Goal: Find specific page/section: Find specific page/section

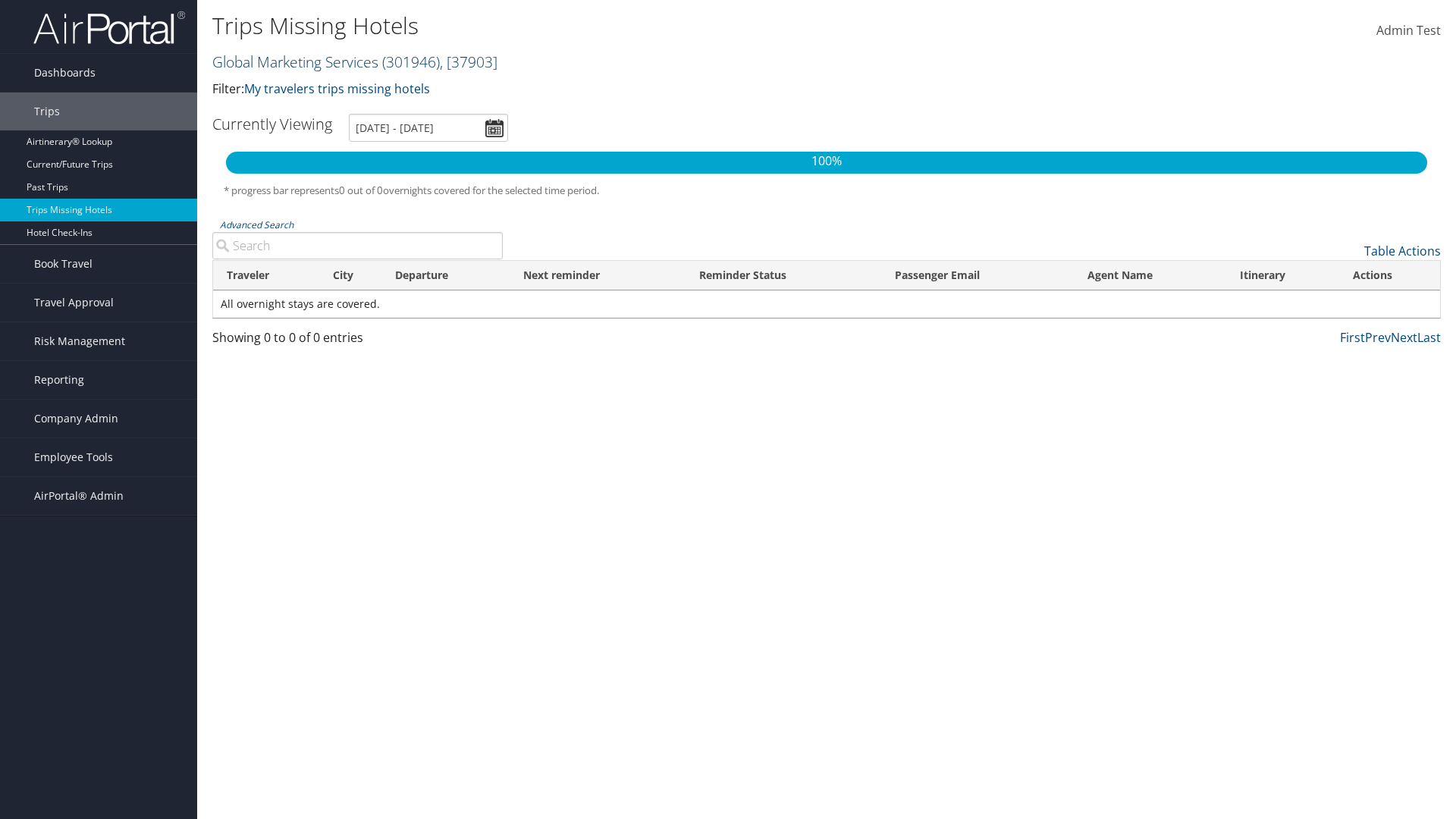
click at [294, 61] on link "Global Marketing Services ( 301946 ) , [ 37903 ]" at bounding box center [355, 62] width 286 height 21
click at [0, 0] on input "search" at bounding box center [0, 0] width 0 height 0
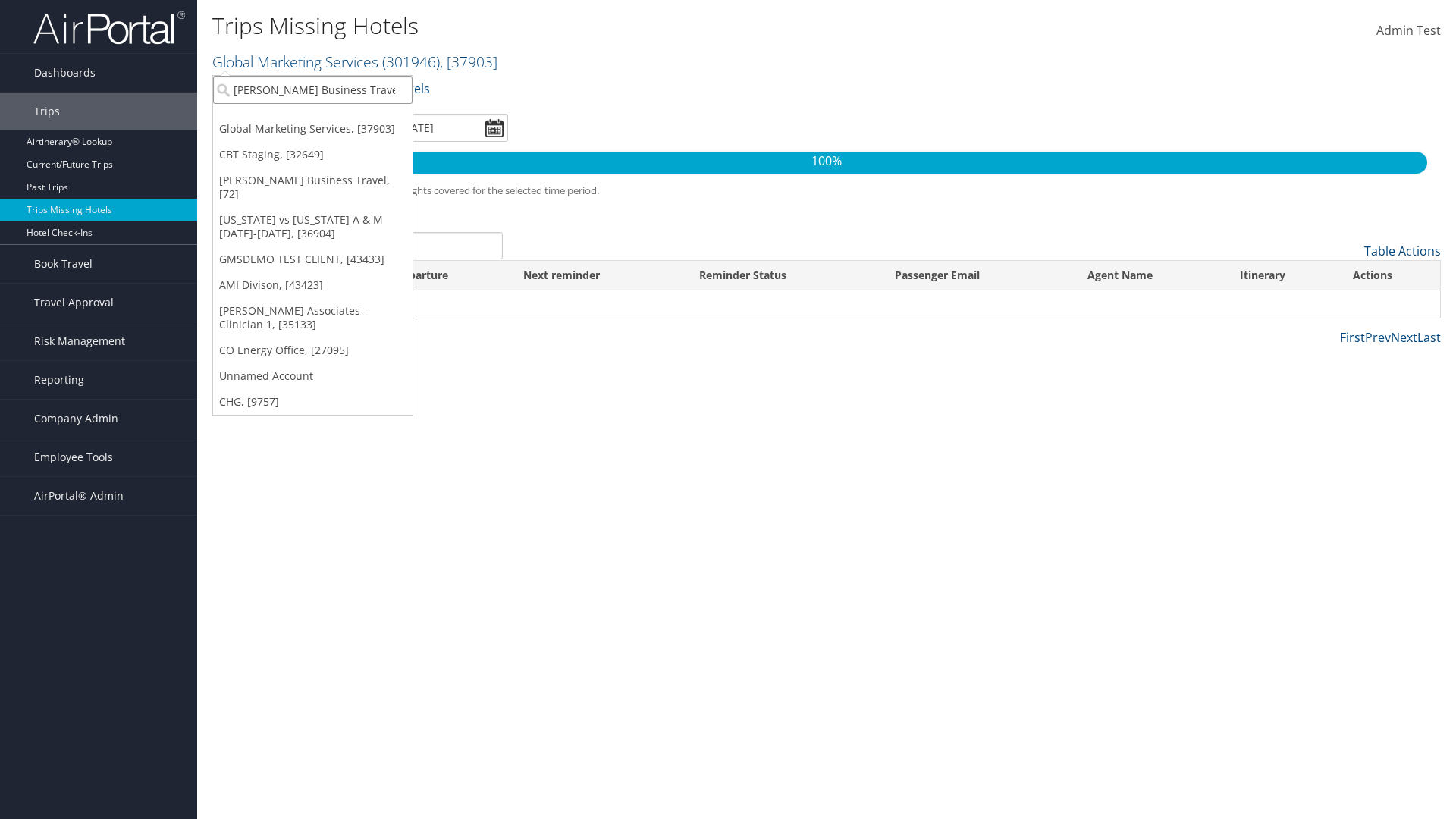
type input "[PERSON_NAME] Business Travel"
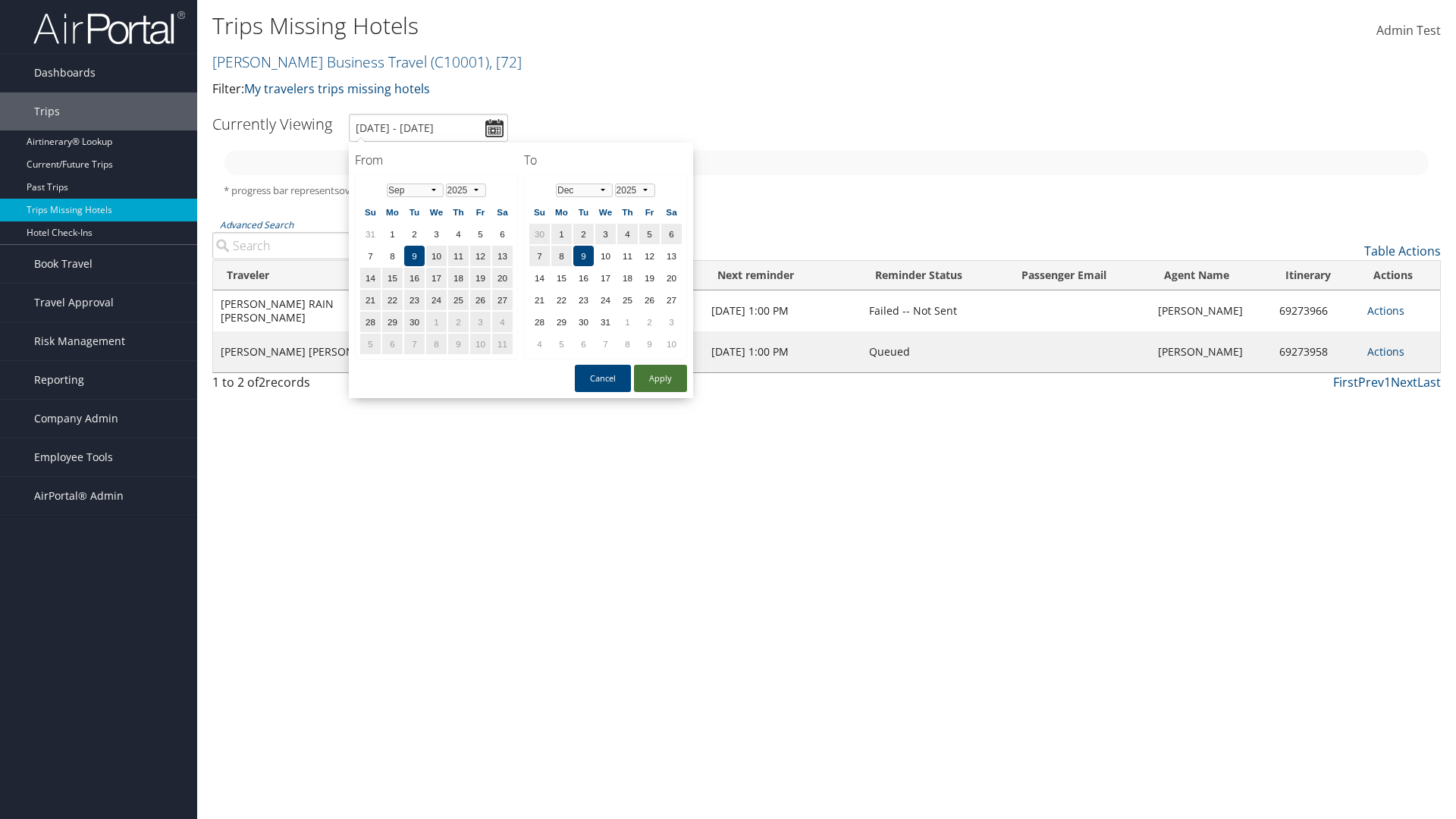
click at [660, 379] on button "Apply" at bounding box center [660, 378] width 54 height 27
type input "1/1/2025 - 3/31/2025"
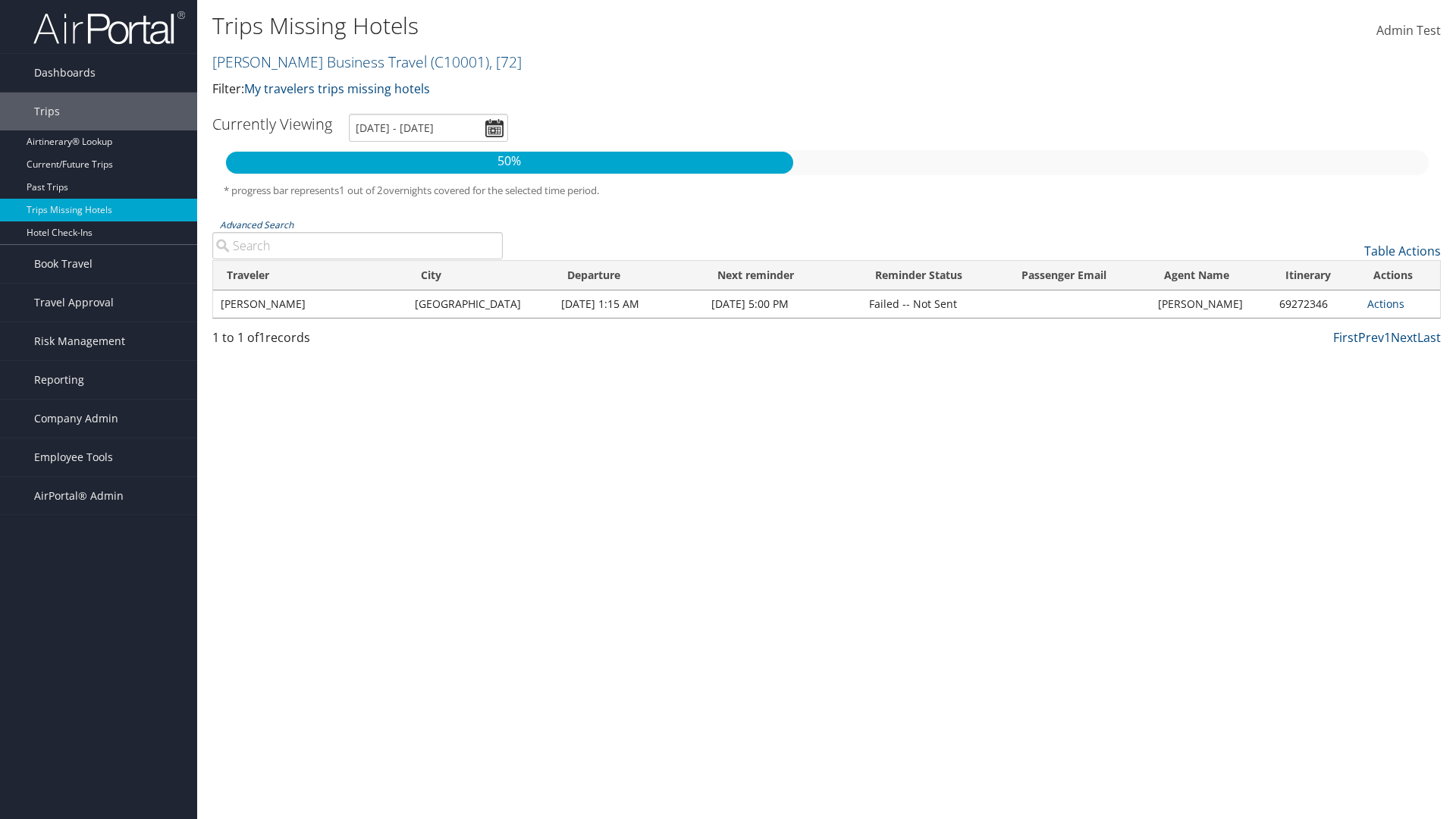
click at [256, 224] on link "Advanced Search" at bounding box center [256, 225] width 73 height 13
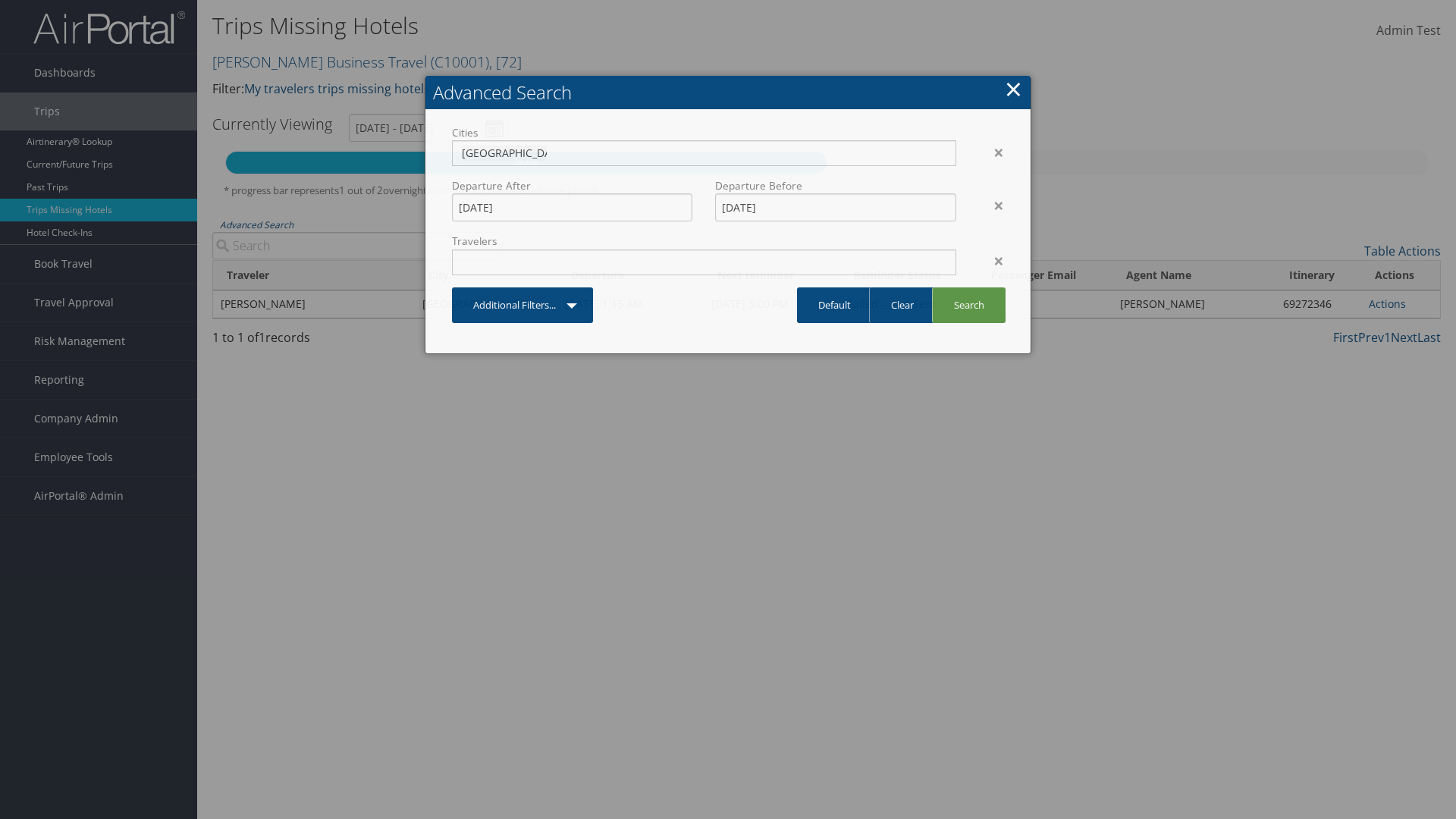
type input "Rio De Janeiro"
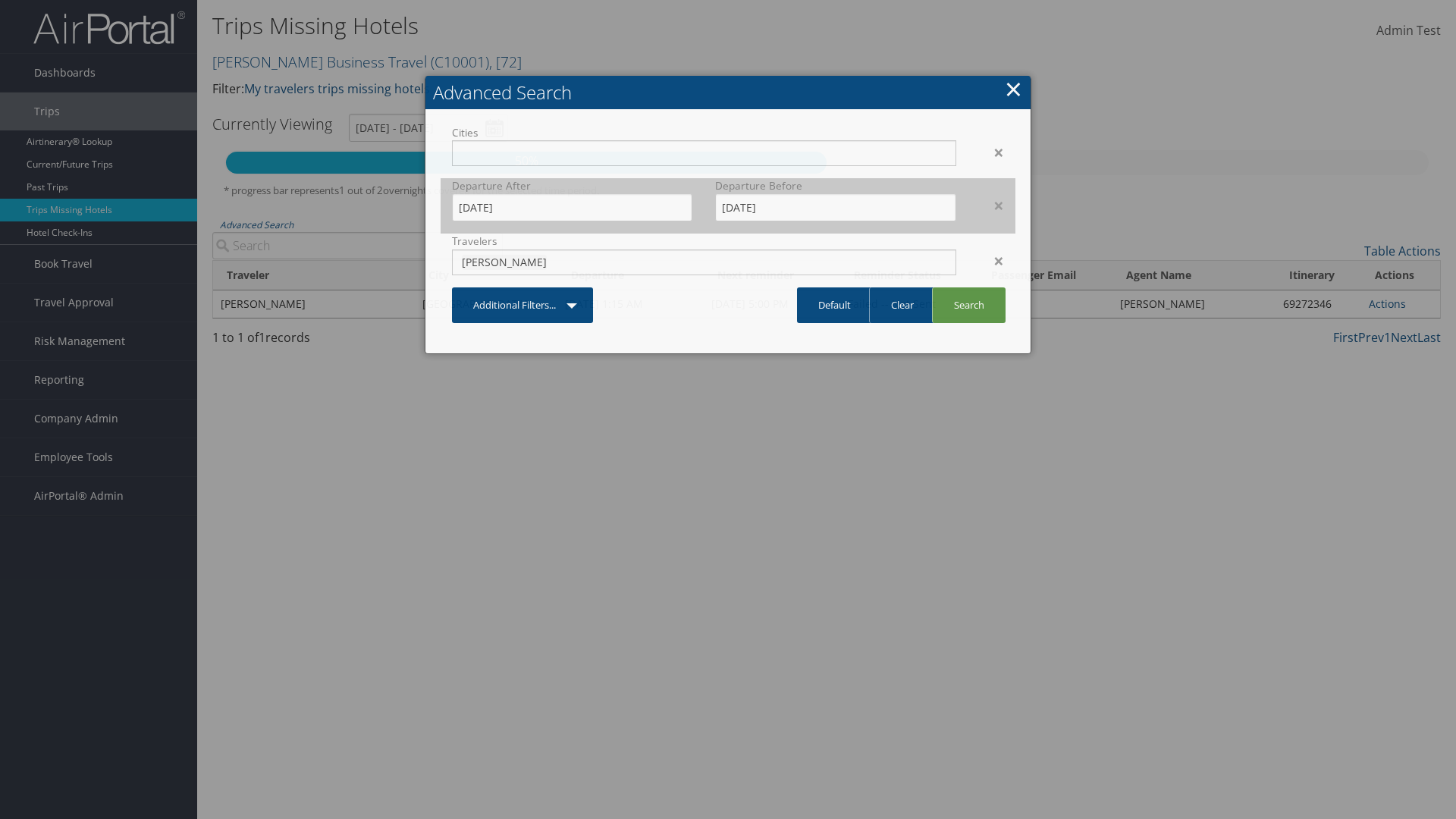
type input "CLAYTON"
click at [572, 207] on input "1/1/2025" at bounding box center [572, 208] width 240 height 28
type input "CLAYTON"
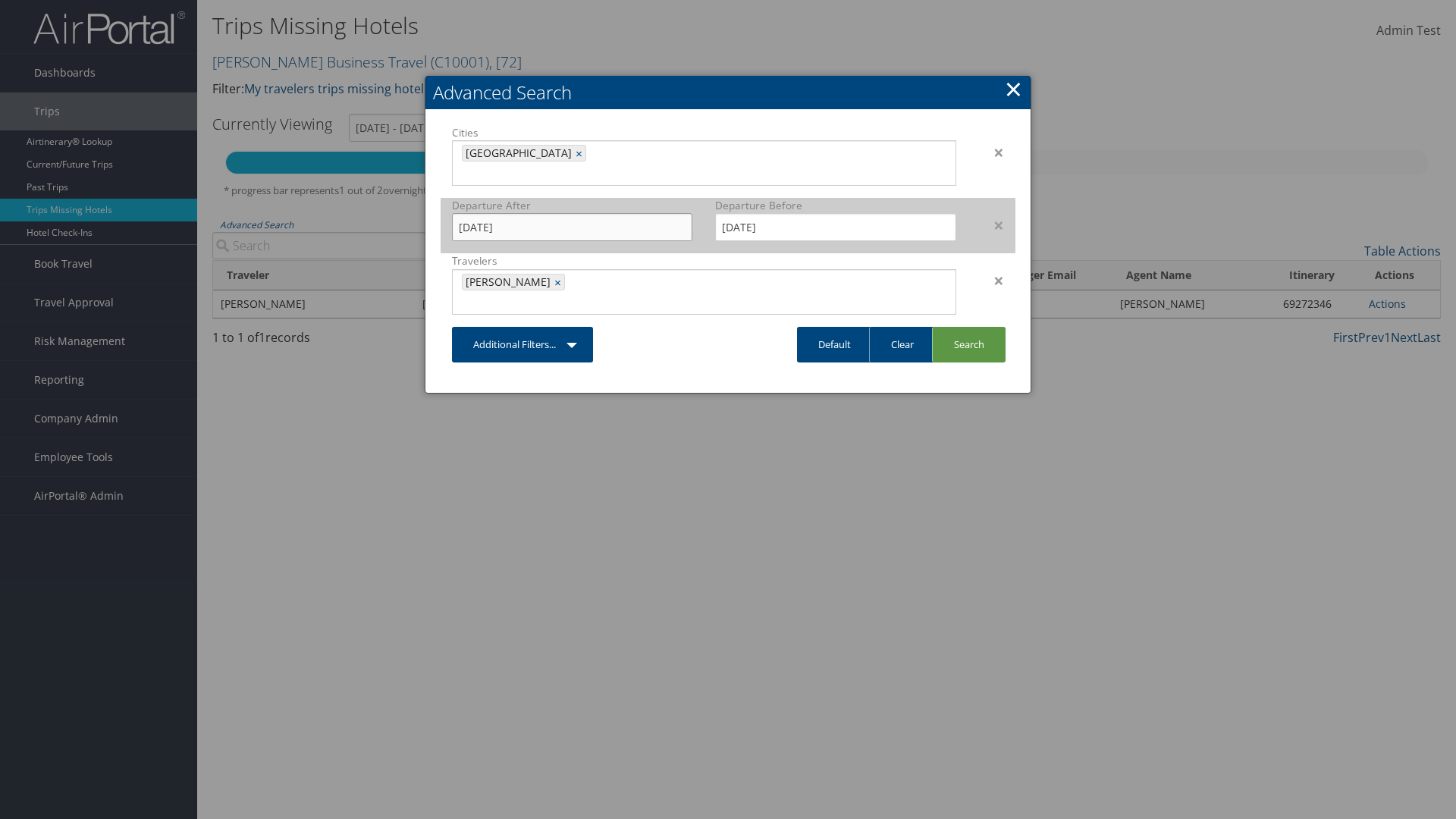
type input "11/01/2024"
click at [836, 213] on input "3/31/2025" at bounding box center [835, 227] width 240 height 28
type input "02/15/2025"
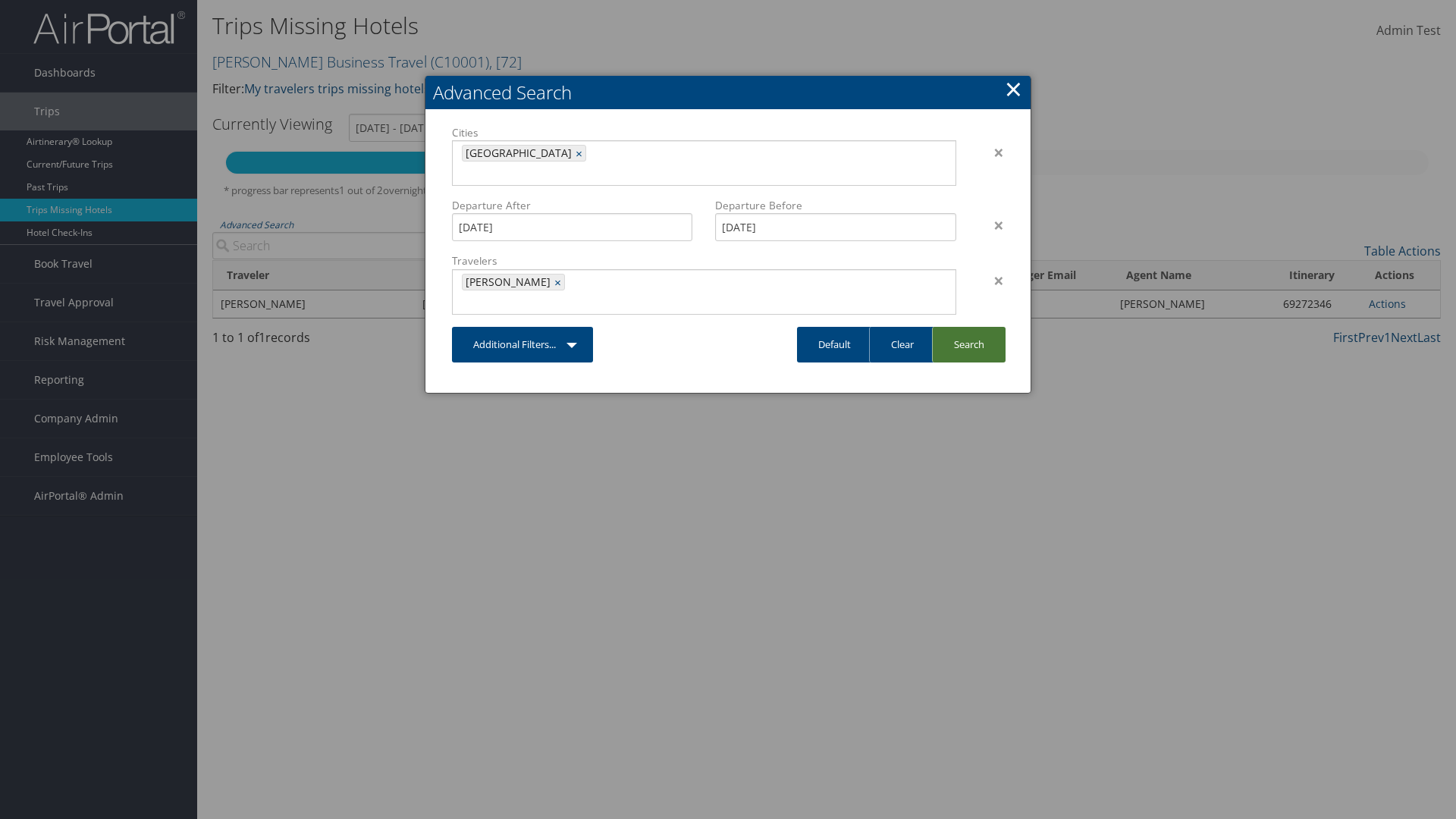
click at [968, 327] on link "Search" at bounding box center [968, 345] width 73 height 36
type input "11/1/2024 - 2/15/2025"
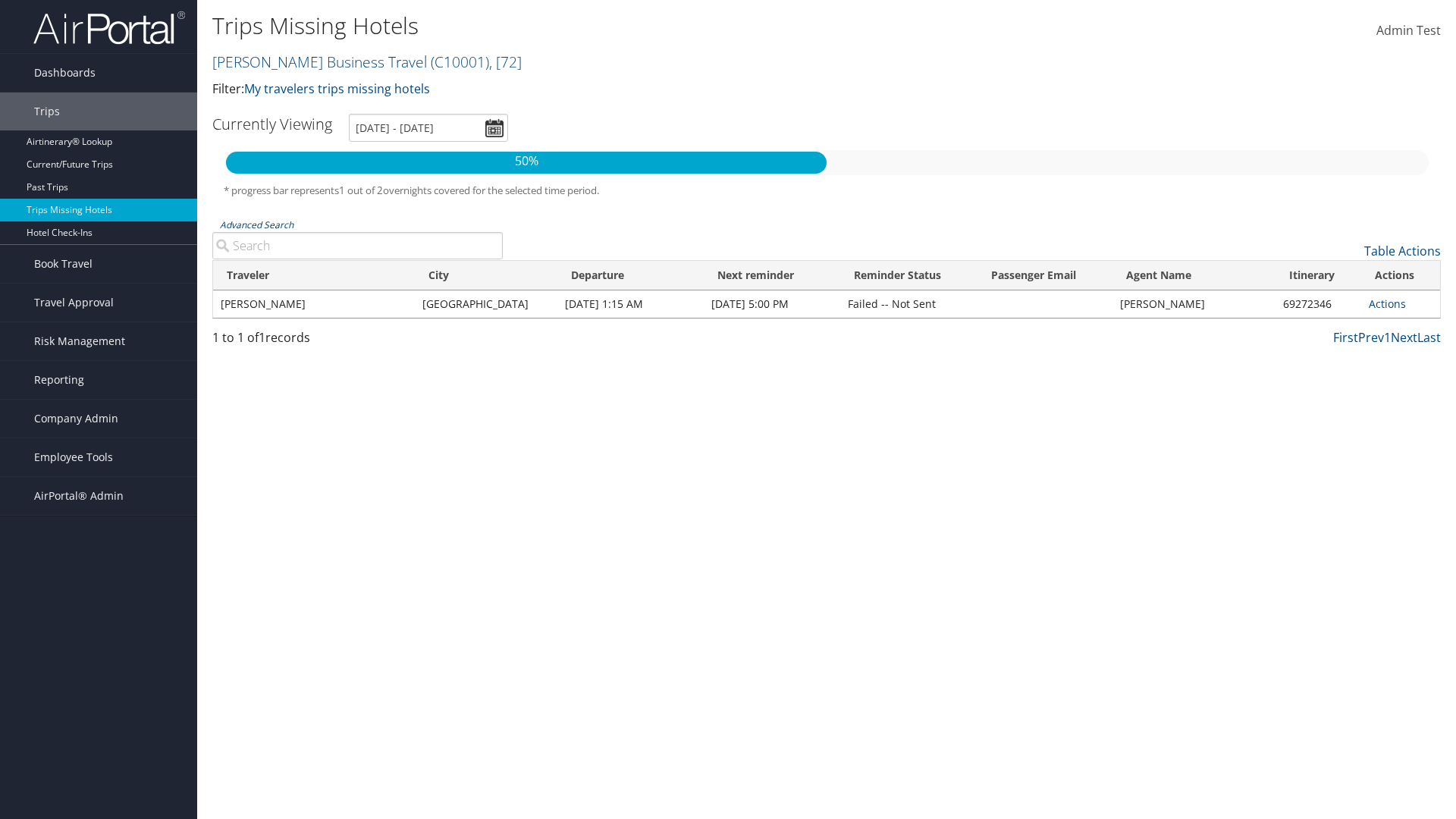
click at [256, 224] on link "Advanced Search" at bounding box center [256, 225] width 73 height 13
